Goal: Information Seeking & Learning: Learn about a topic

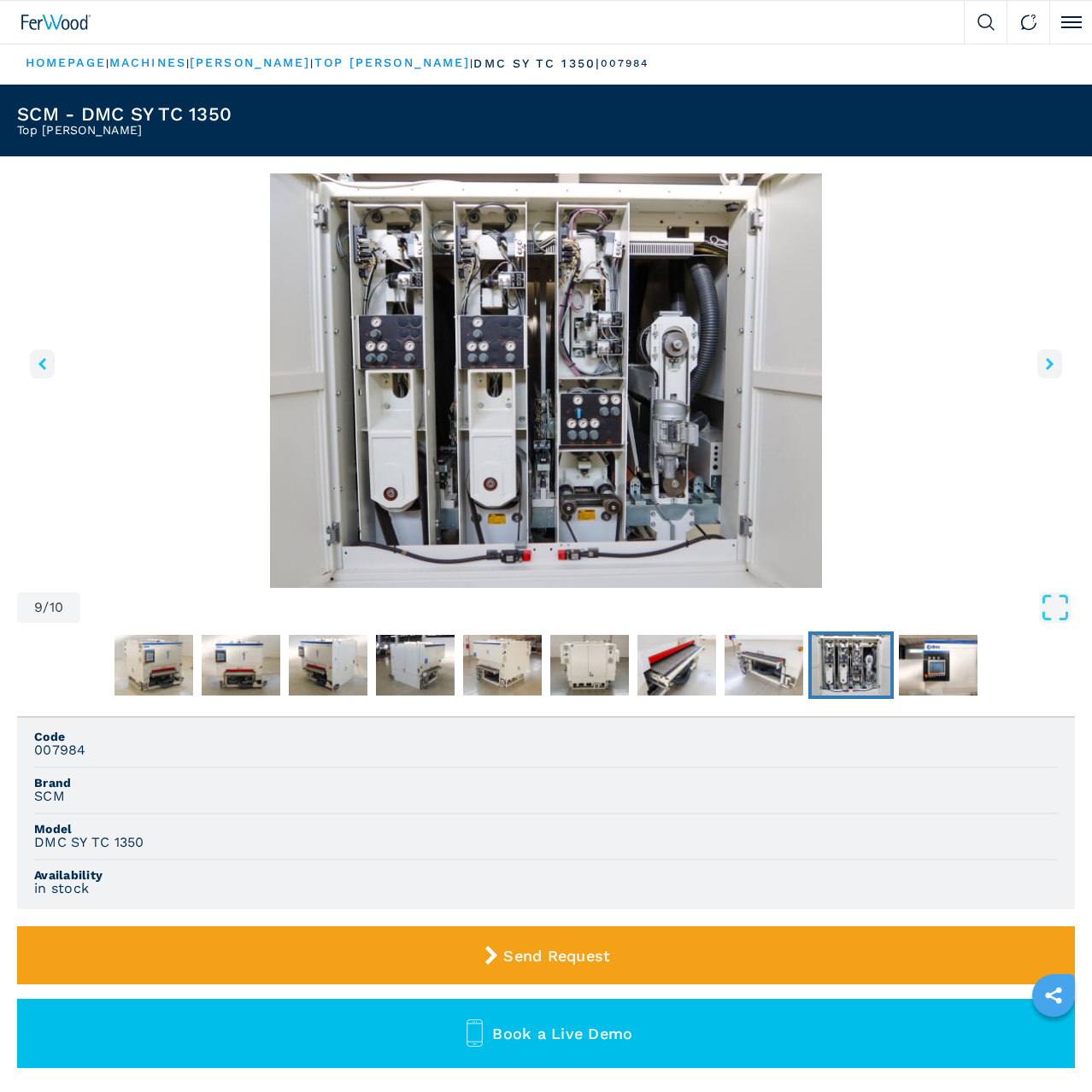
click at [107, 474] on img "Go to Slide 9" at bounding box center [546, 380] width 1058 height 415
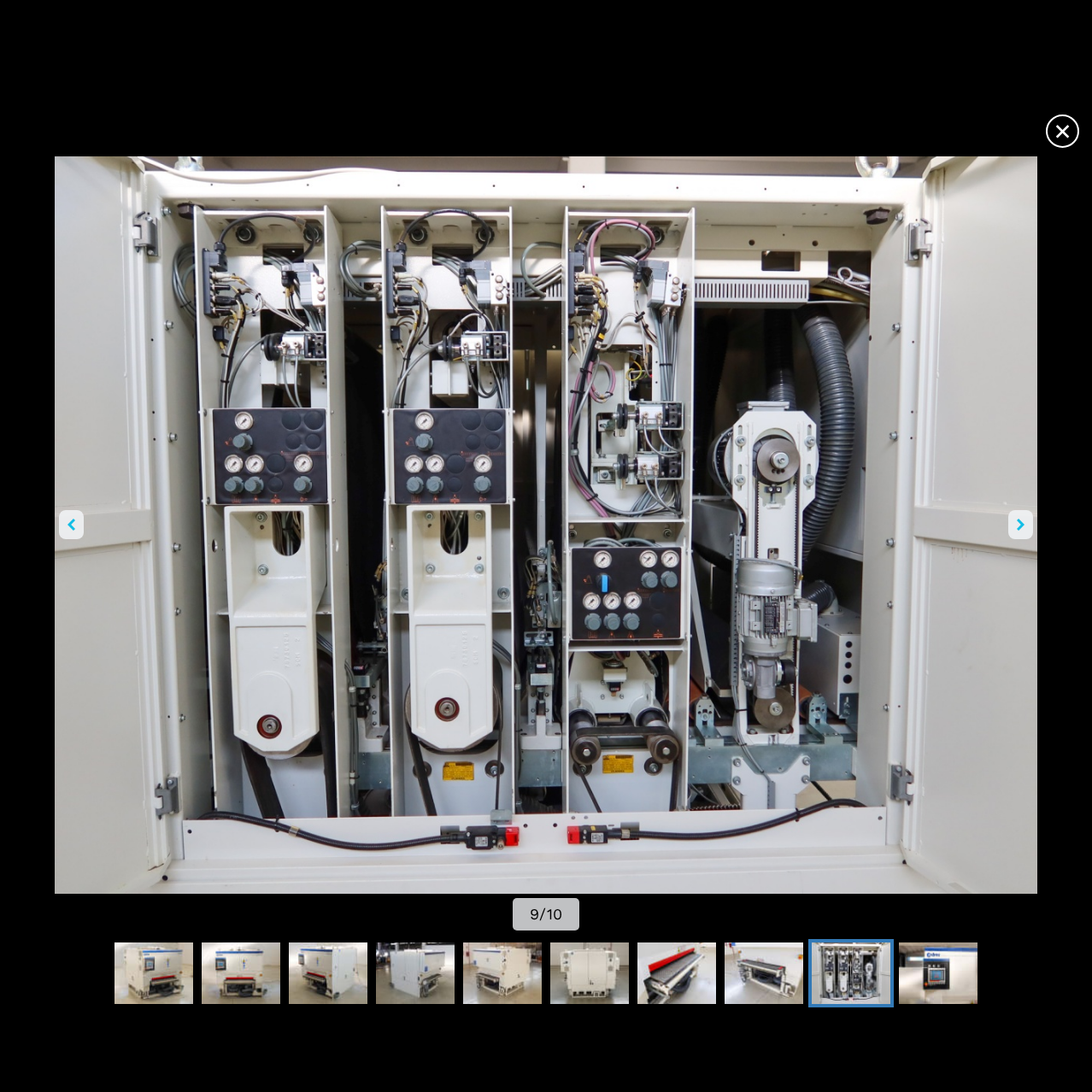
click at [1053, 134] on span "×" at bounding box center [1063, 128] width 30 height 30
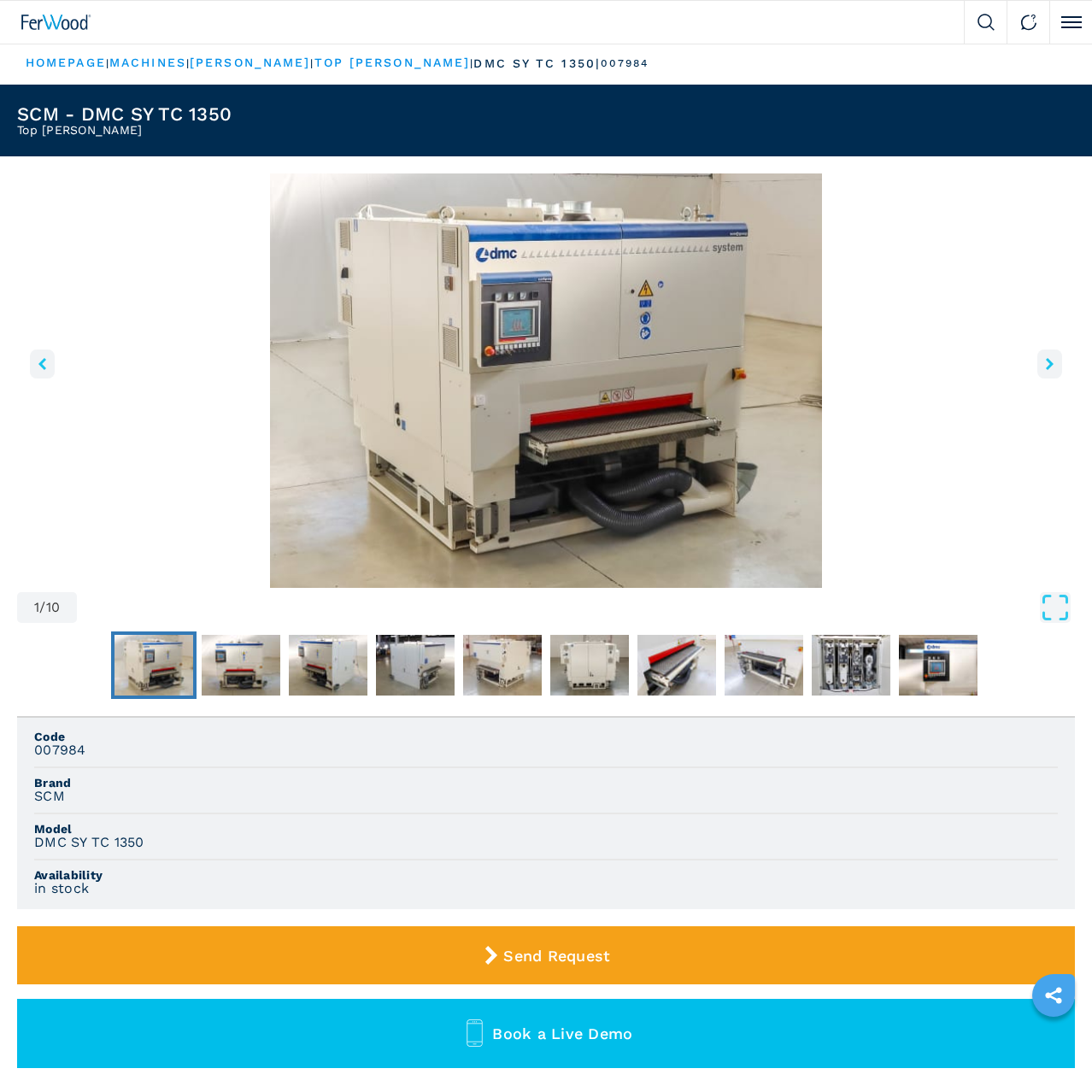
click at [68, 754] on h3 "007984" at bounding box center [60, 751] width 52 height 16
copy h3 "007984"
click at [60, 793] on h3 "SCM" at bounding box center [50, 796] width 31 height 16
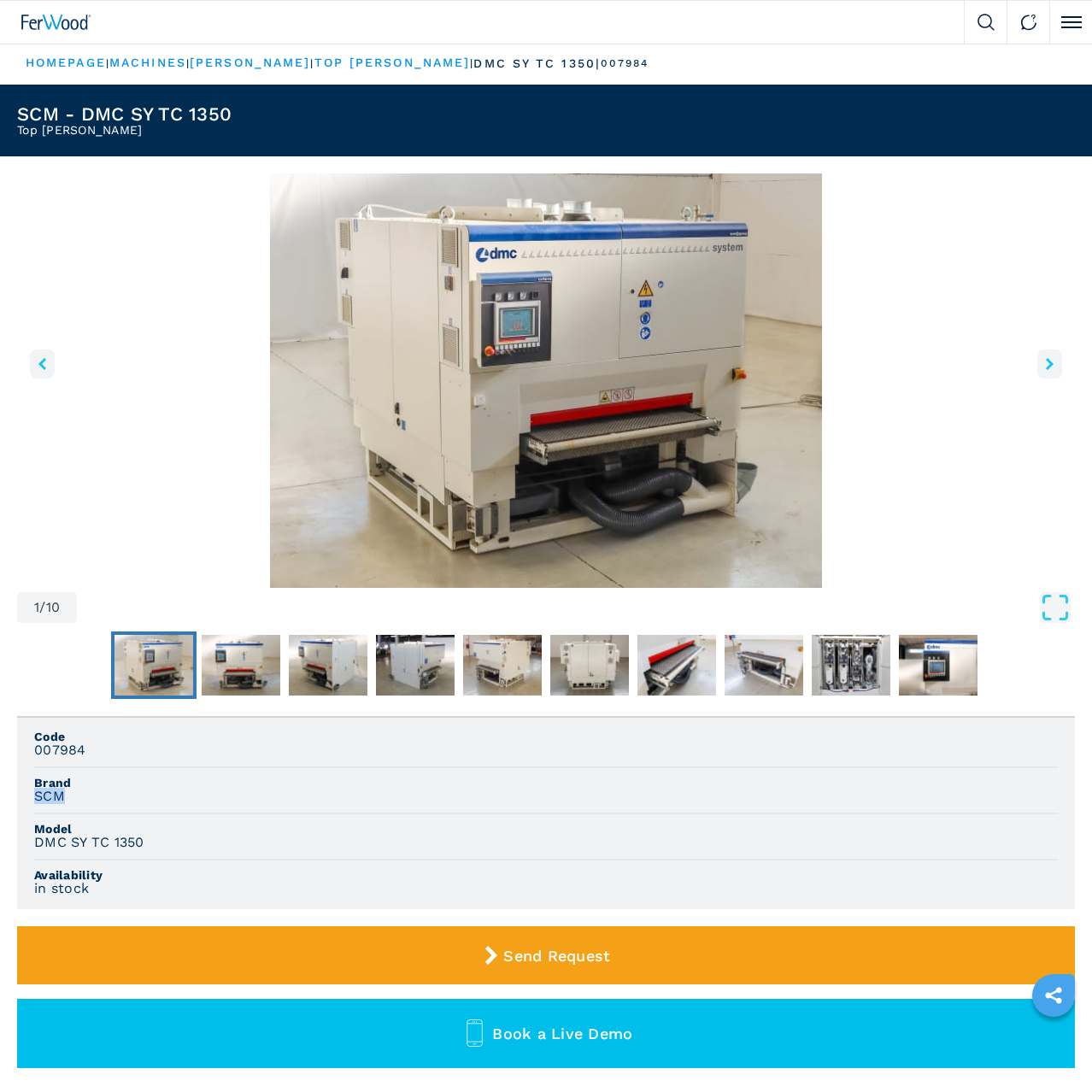
copy h3 "SCM"
click at [43, 845] on h3 "DMC SY TC 1350" at bounding box center [90, 843] width 110 height 16
click at [36, 844] on h3 "DMC SY TC 1350" at bounding box center [90, 843] width 110 height 16
drag, startPoint x: 33, startPoint y: 844, endPoint x: 177, endPoint y: 837, distance: 144.2
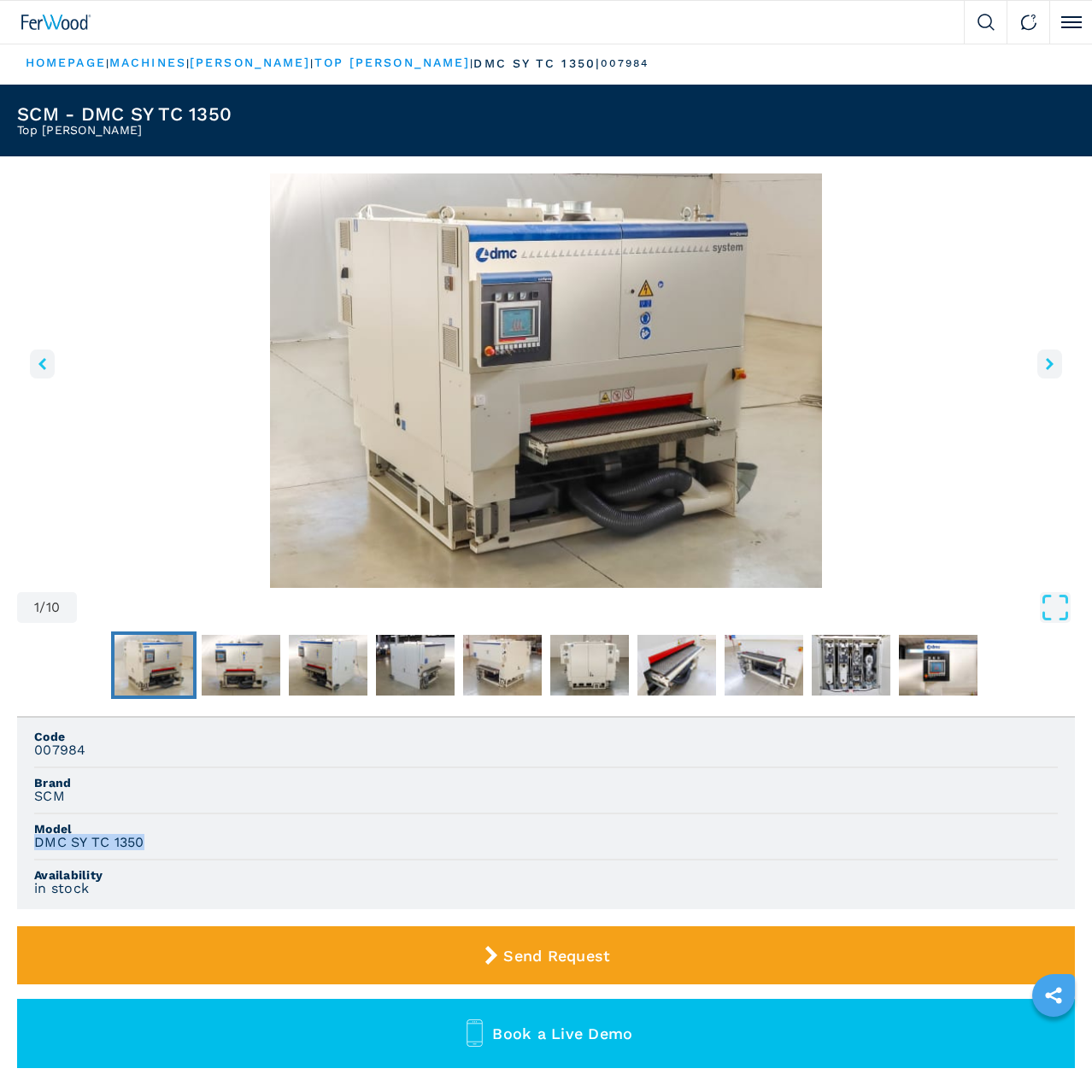
click at [177, 837] on ul "Code 007984 Brand SCM Model DMC SY TC 1350 Availability in stock" at bounding box center [546, 814] width 1058 height 191
copy h3 "DMC SY TC 1350"
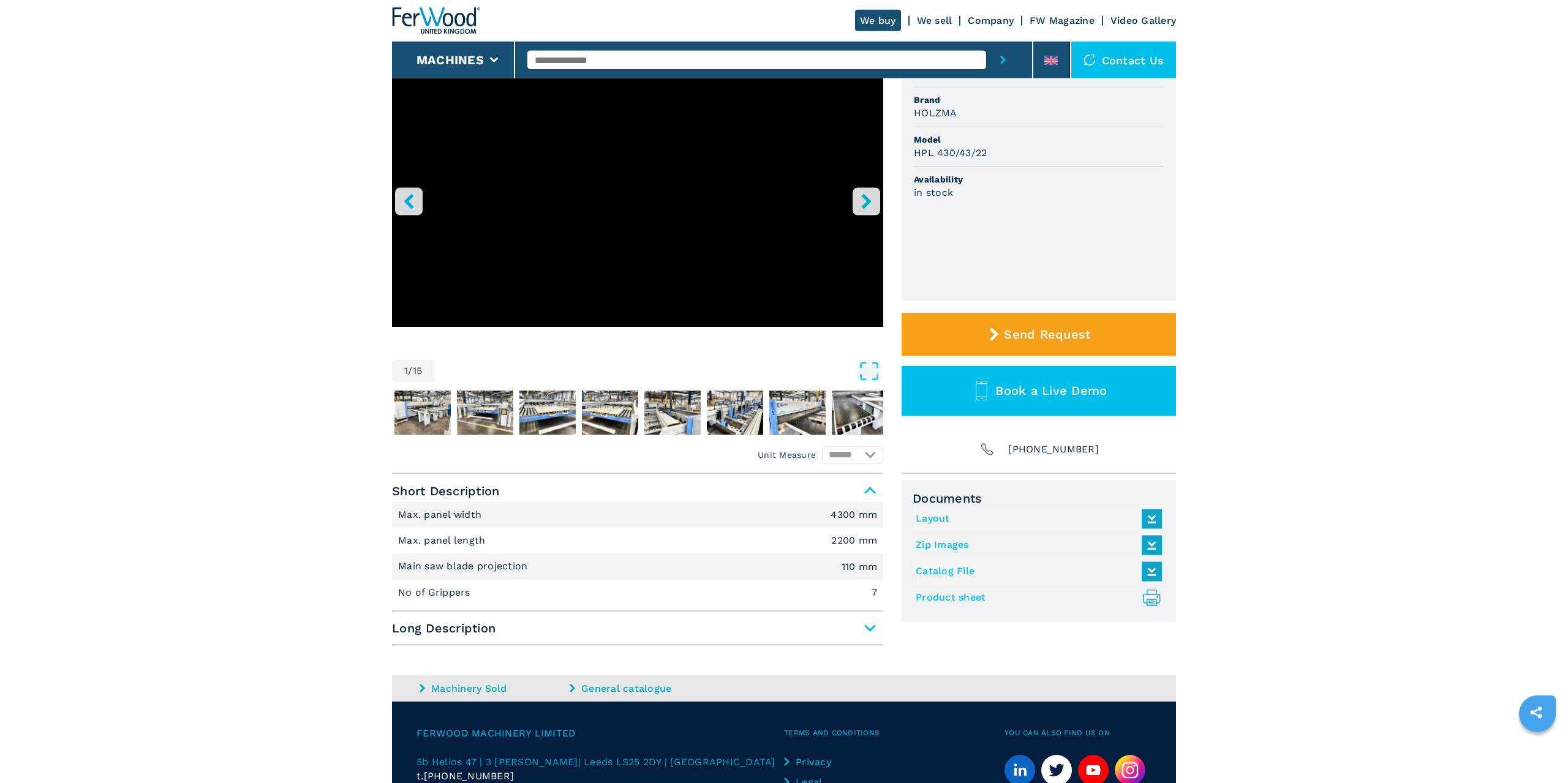
scroll to position [208, 0]
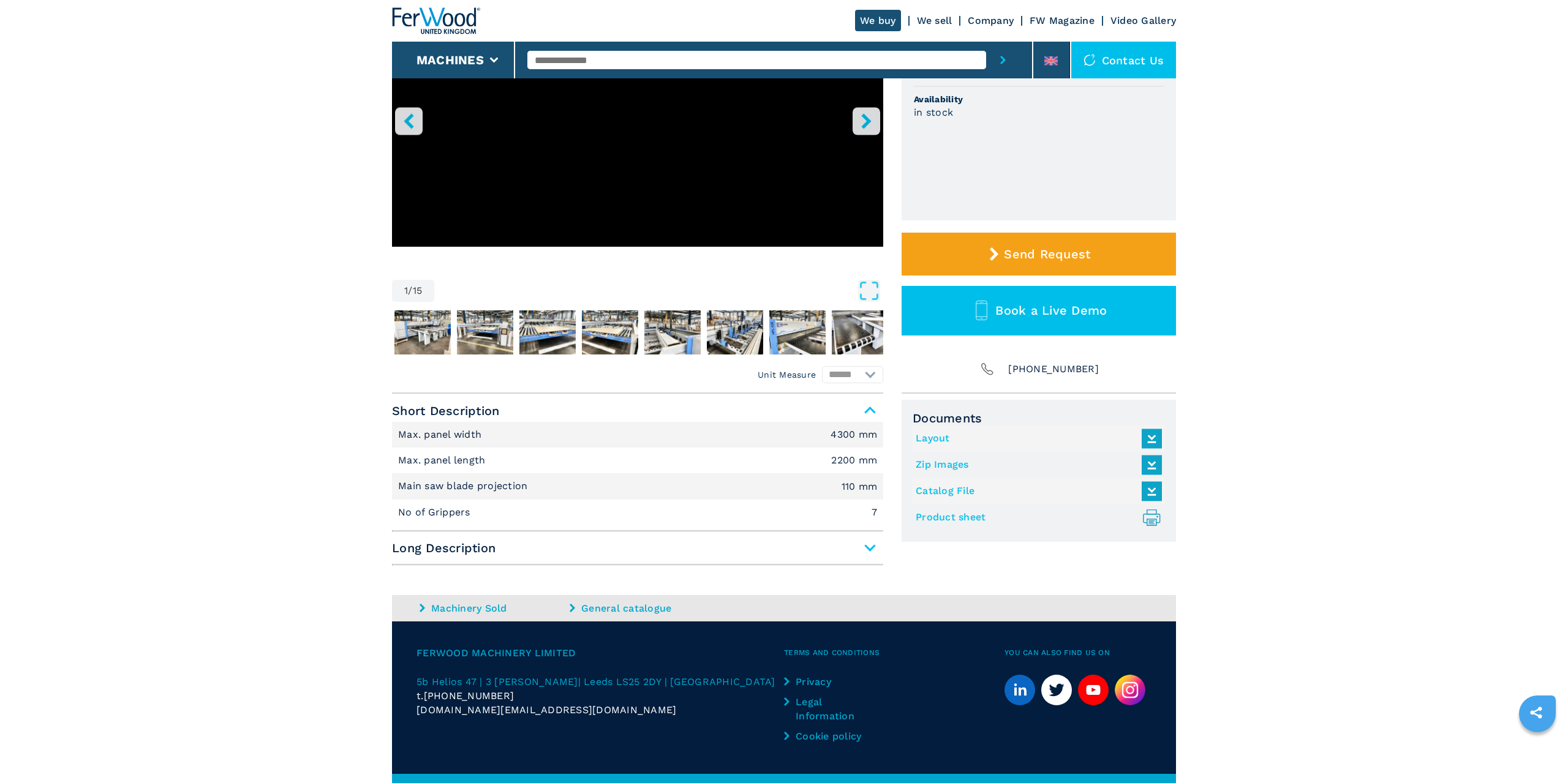
click at [782, 543] on span "Long Description" at bounding box center [638, 548] width 491 height 22
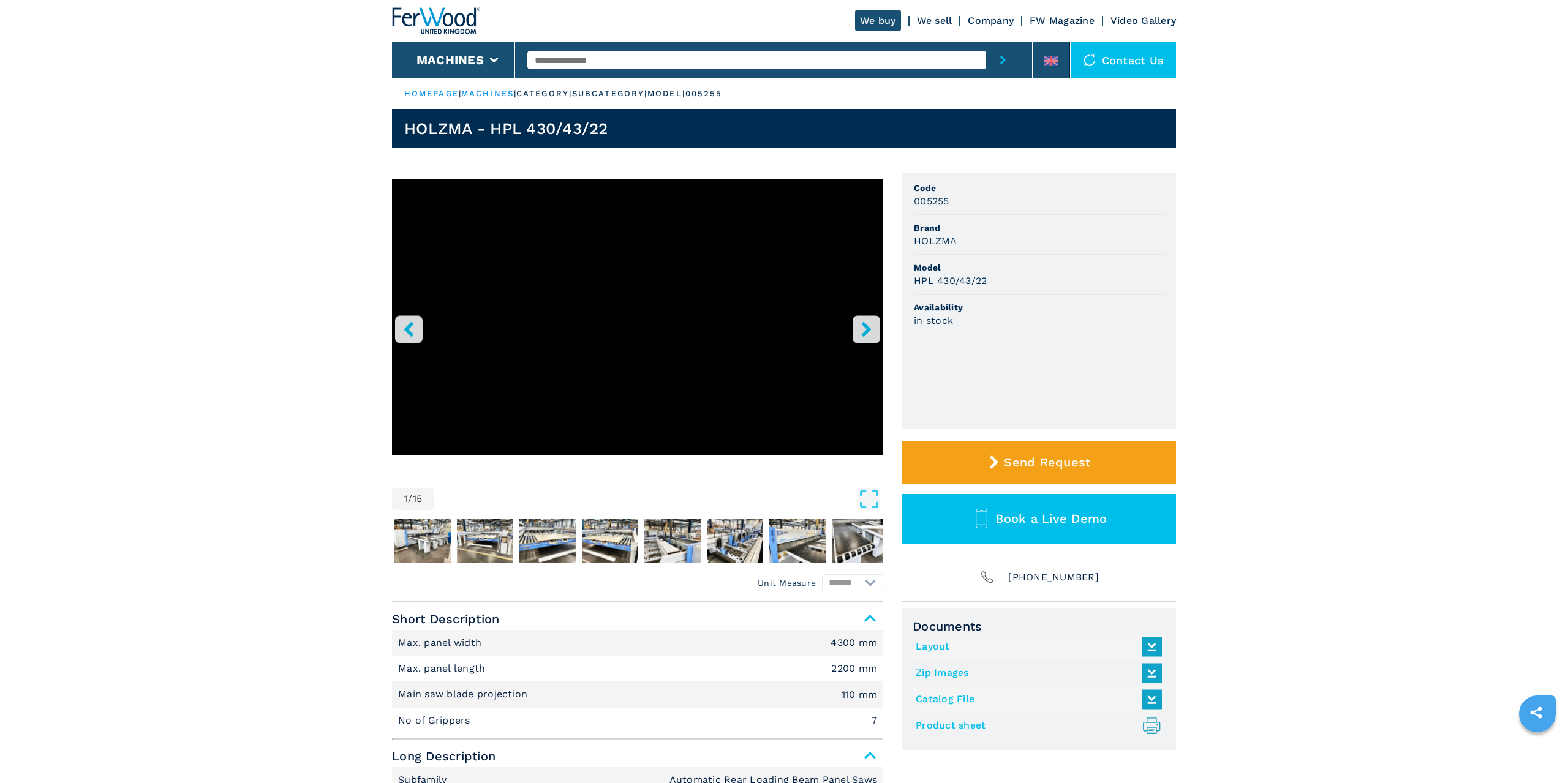
scroll to position [416, 0]
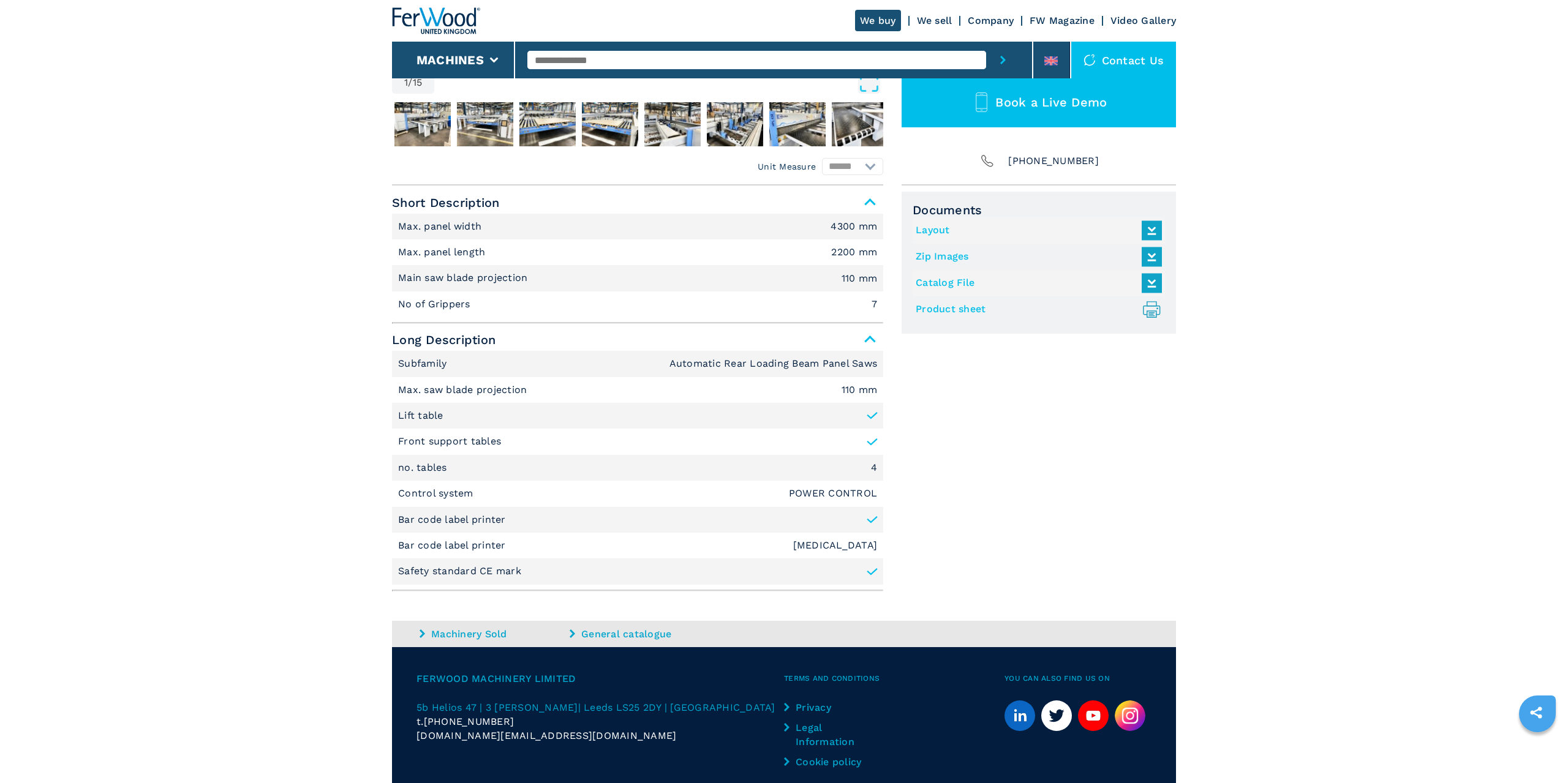
click at [782, 227] on link "Layout" at bounding box center [1035, 230] width 240 height 20
click at [782, 279] on link "Catalog File" at bounding box center [1035, 283] width 240 height 20
click at [782, 430] on div "Documents Layout Zip Images Catalog File Product sheet .prefix__st0{stroke-line…" at bounding box center [1039, 393] width 274 height 404
